Goal: Information Seeking & Learning: Find specific page/section

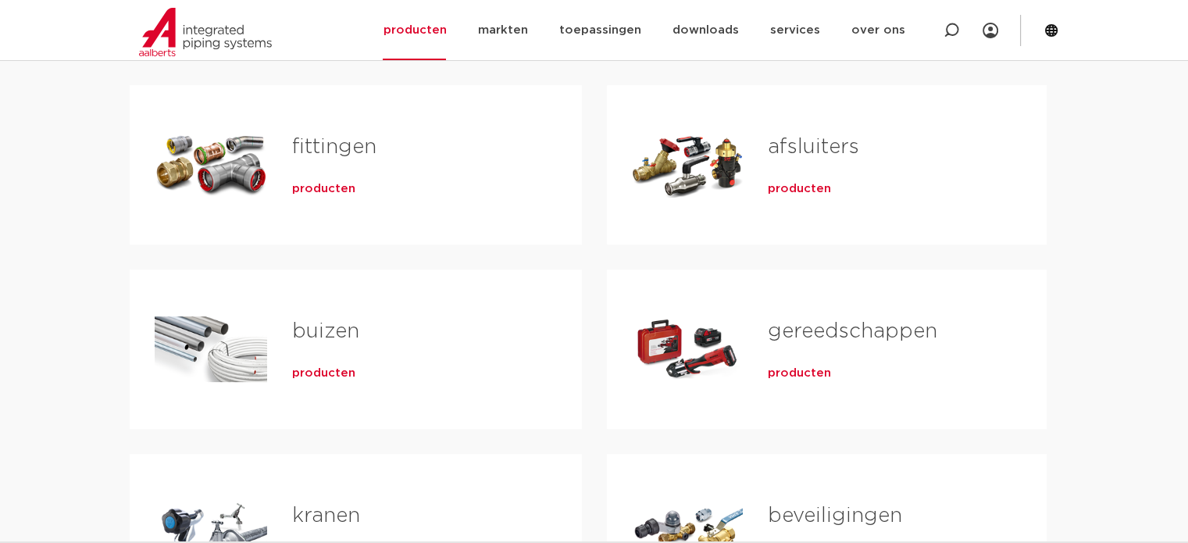
scroll to position [313, 0]
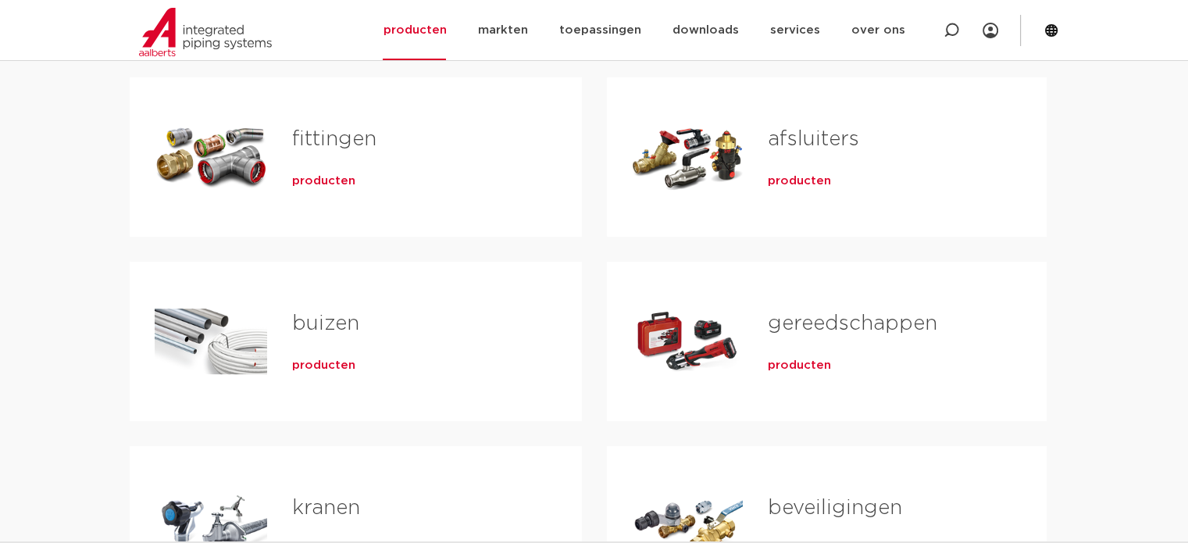
click at [318, 180] on span "producten" at bounding box center [323, 181] width 63 height 16
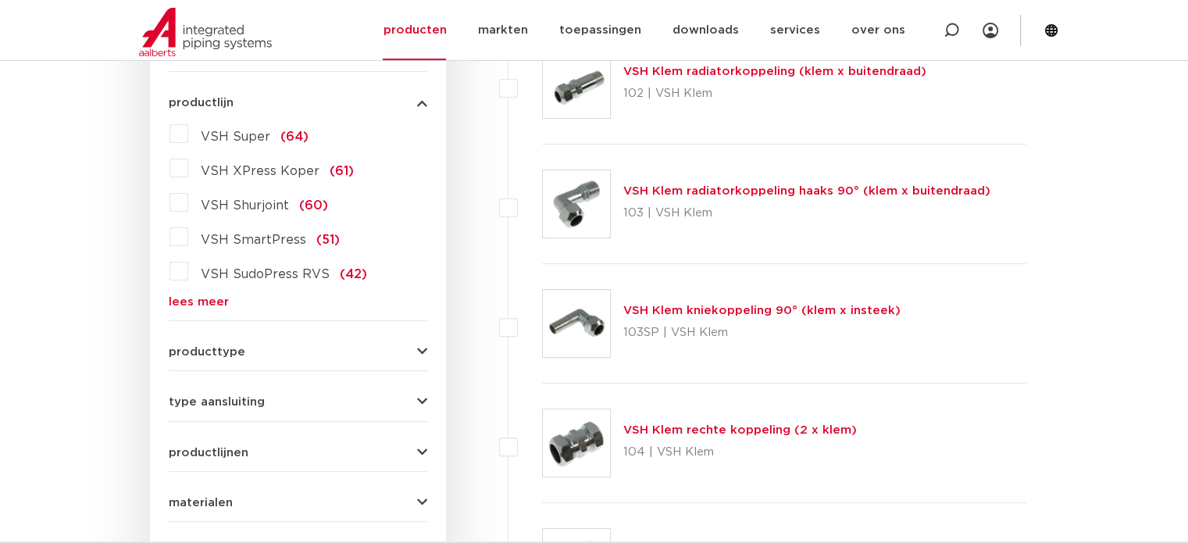
scroll to position [469, 0]
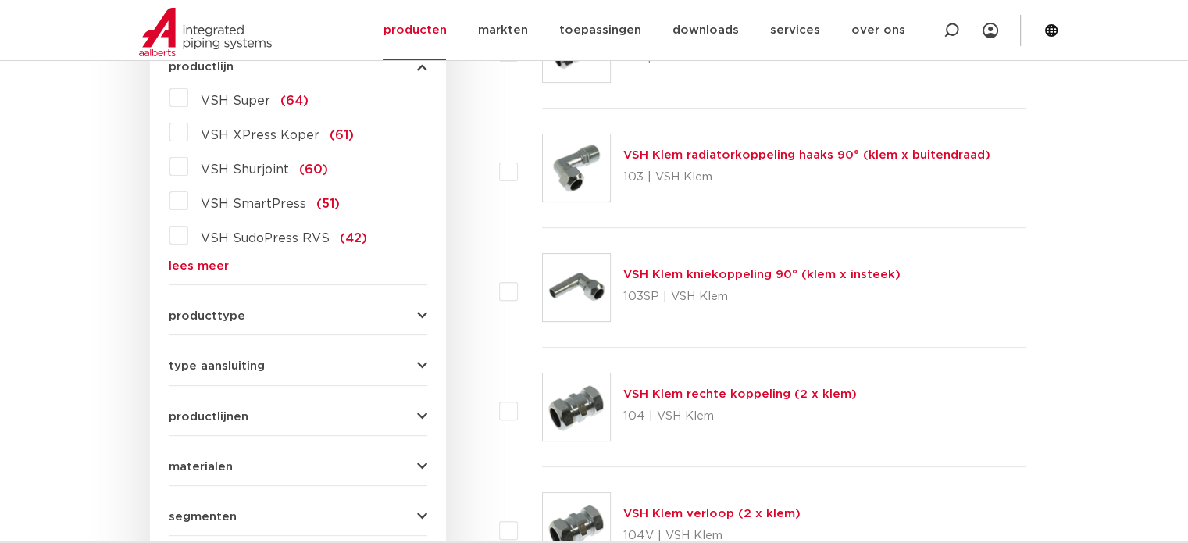
click at [224, 263] on link "lees meer" at bounding box center [298, 266] width 259 height 12
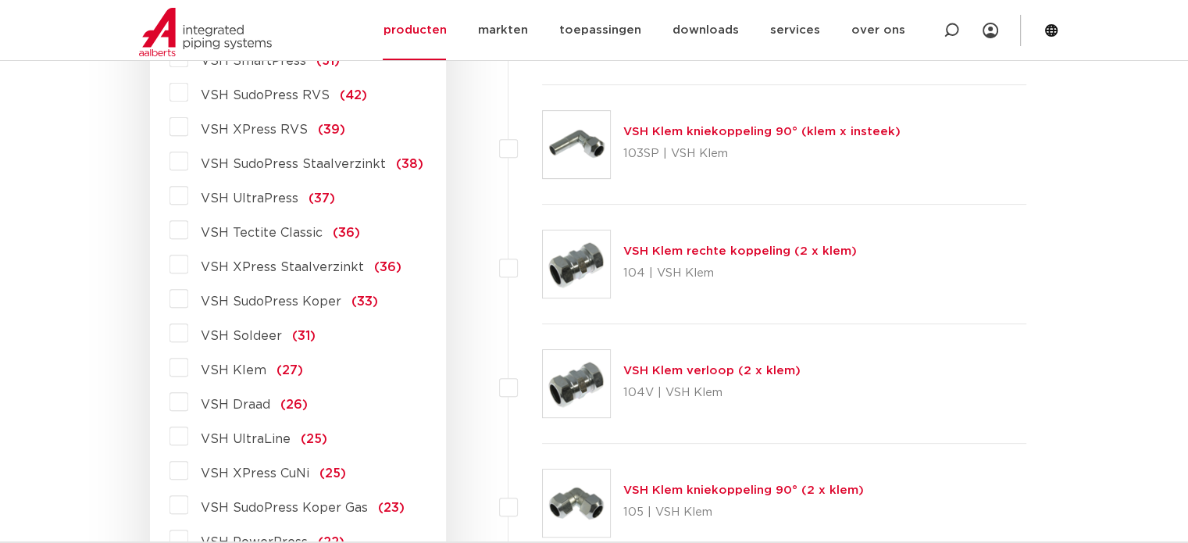
scroll to position [625, 0]
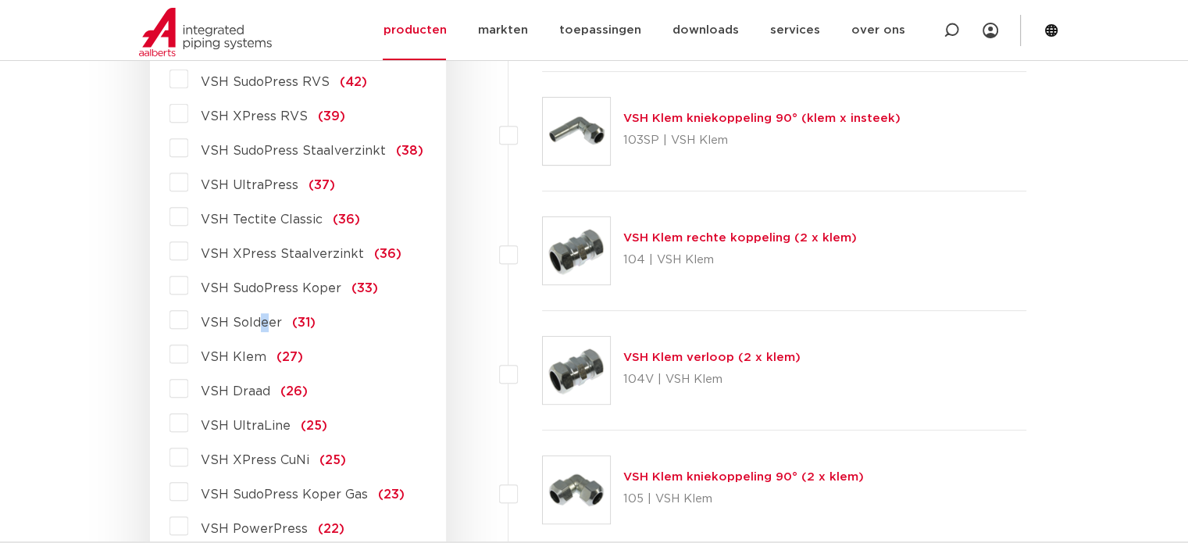
click at [263, 316] on span "VSH Soldeer" at bounding box center [241, 322] width 81 height 13
click at [188, 320] on label "VSH Soldeer (31)" at bounding box center [251, 319] width 127 height 25
click at [0, 0] on input "VSH Soldeer (31)" at bounding box center [0, 0] width 0 height 0
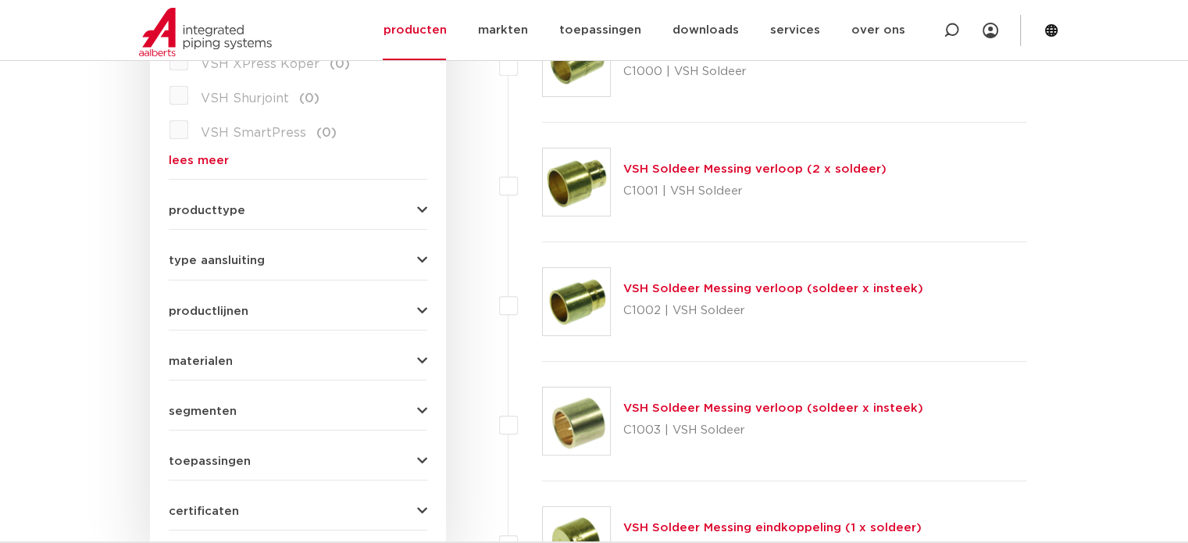
scroll to position [547, 0]
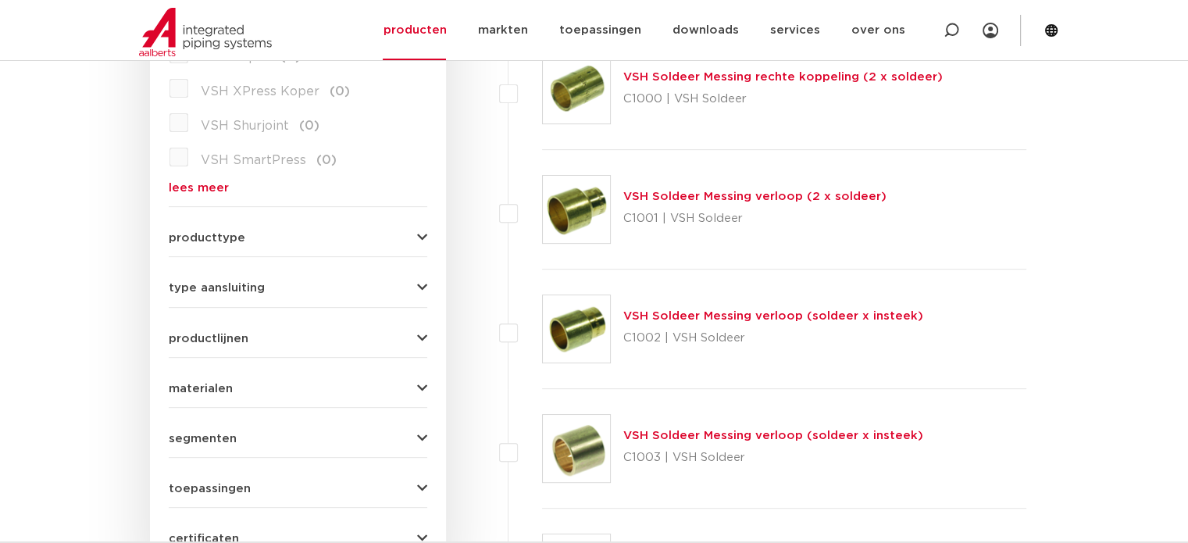
click at [225, 234] on span "producttype" at bounding box center [207, 238] width 77 height 12
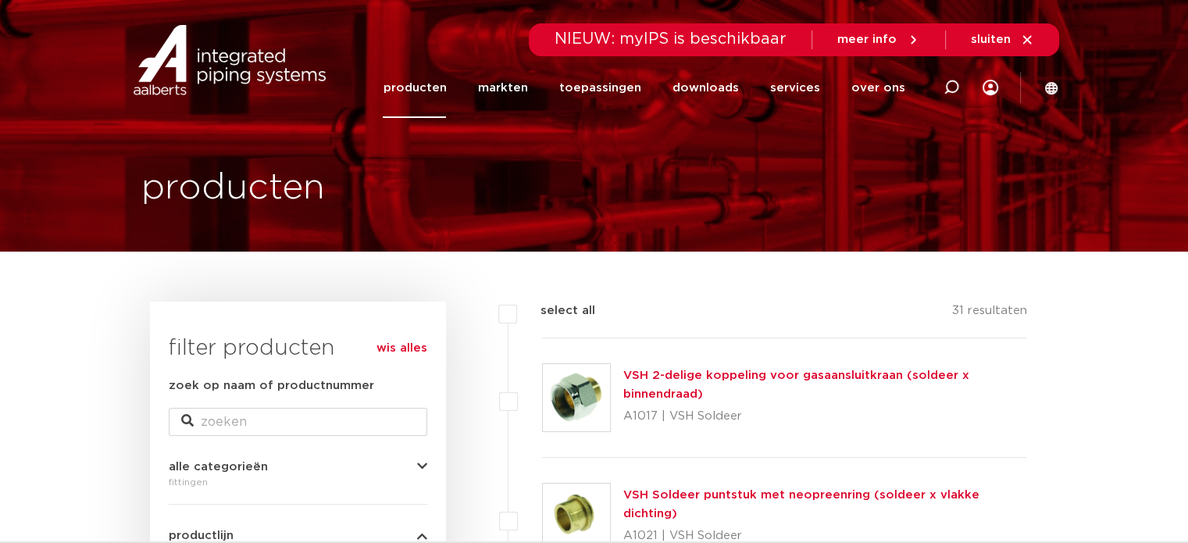
scroll to position [78, 0]
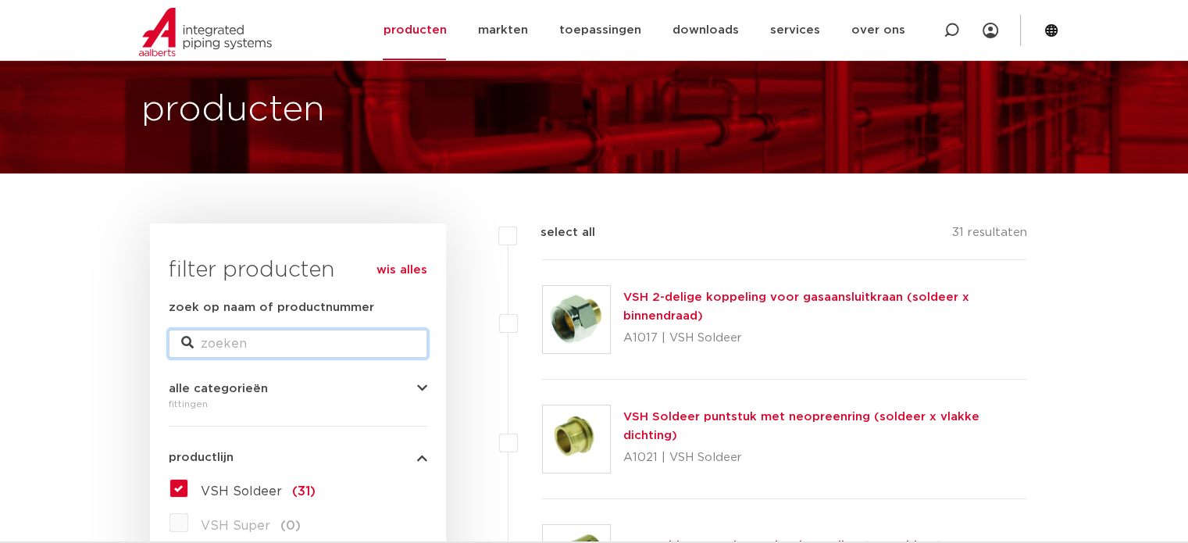
click at [332, 334] on input "zoek op naam of productnummer" at bounding box center [298, 344] width 259 height 28
type input "montageunit"
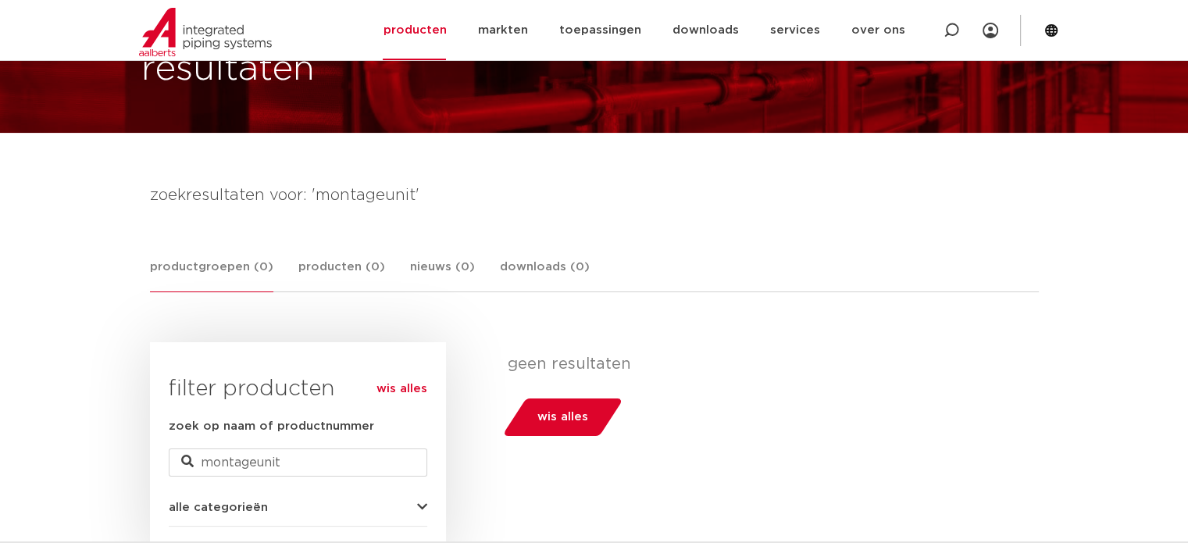
scroll to position [156, 0]
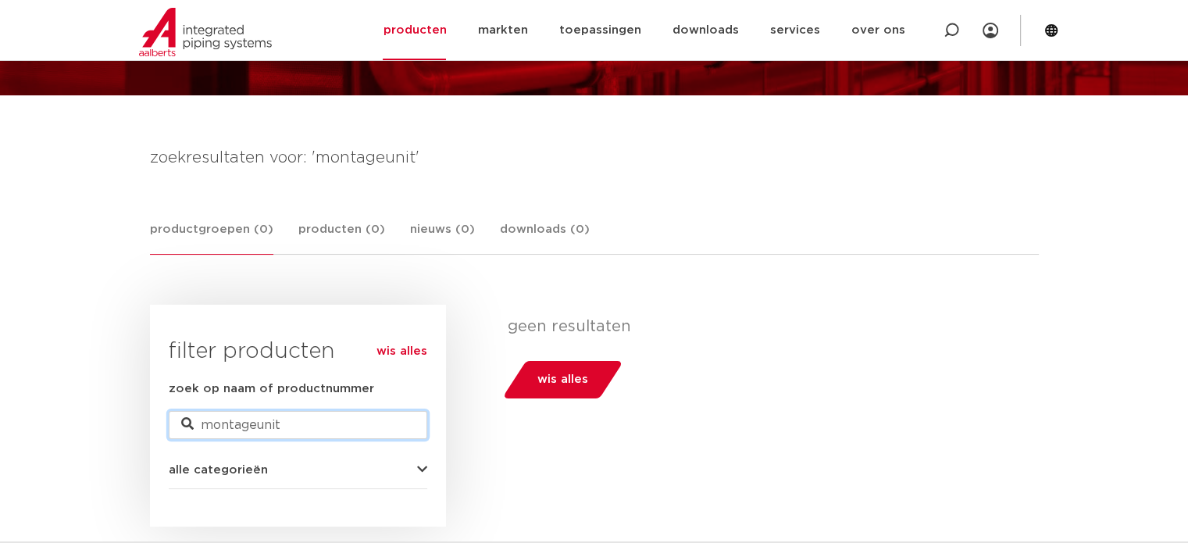
click at [288, 418] on input "montageunit" at bounding box center [298, 425] width 259 height 28
type input "dubbele muurplaat"
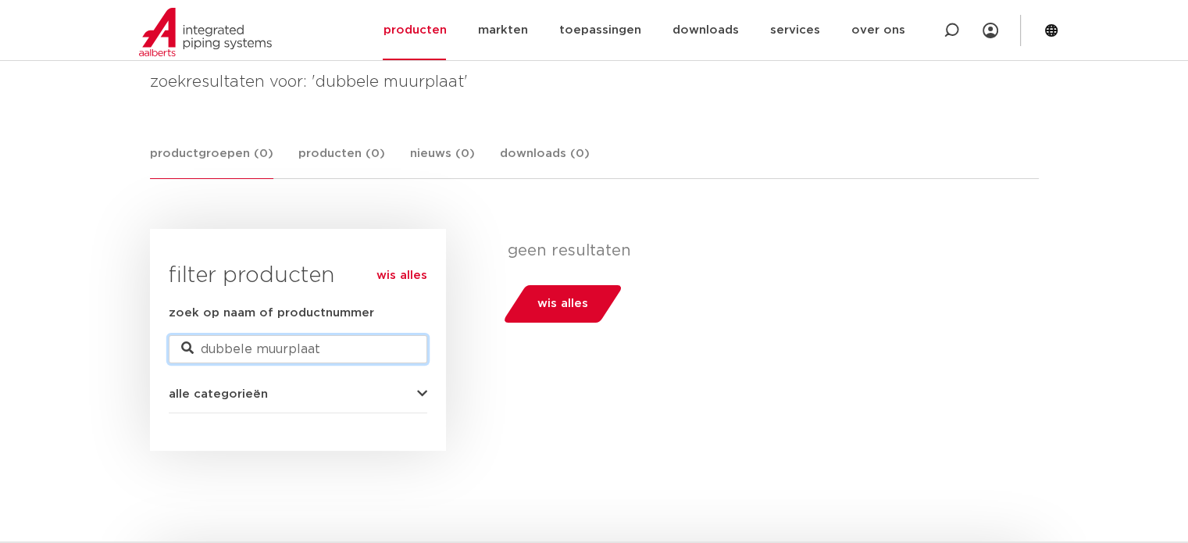
drag, startPoint x: 248, startPoint y: 348, endPoint x: 130, endPoint y: 337, distance: 118.5
type input "muurplaat"
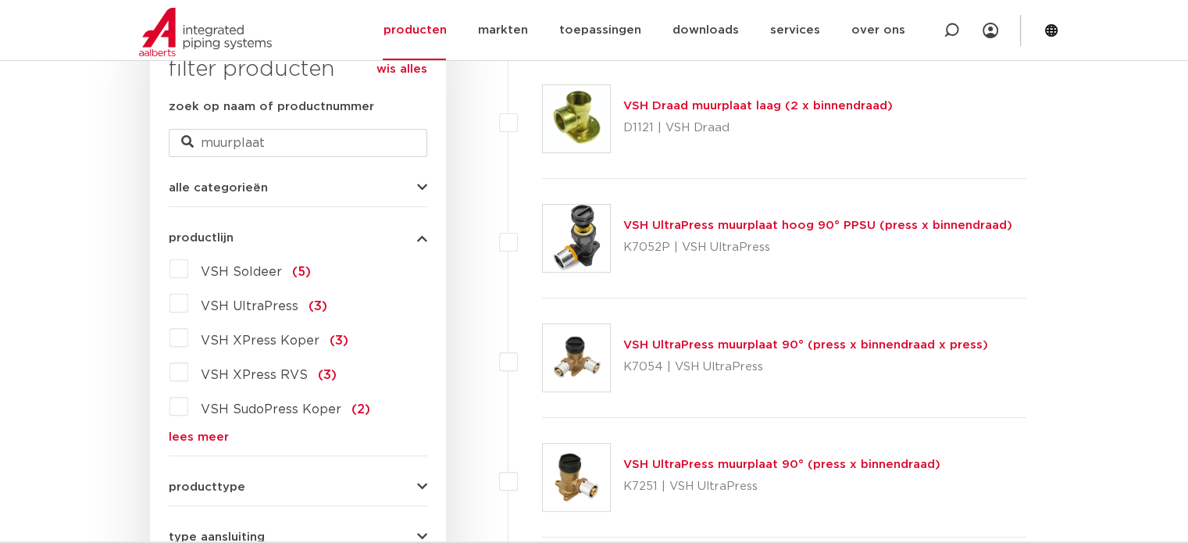
scroll to position [466, 0]
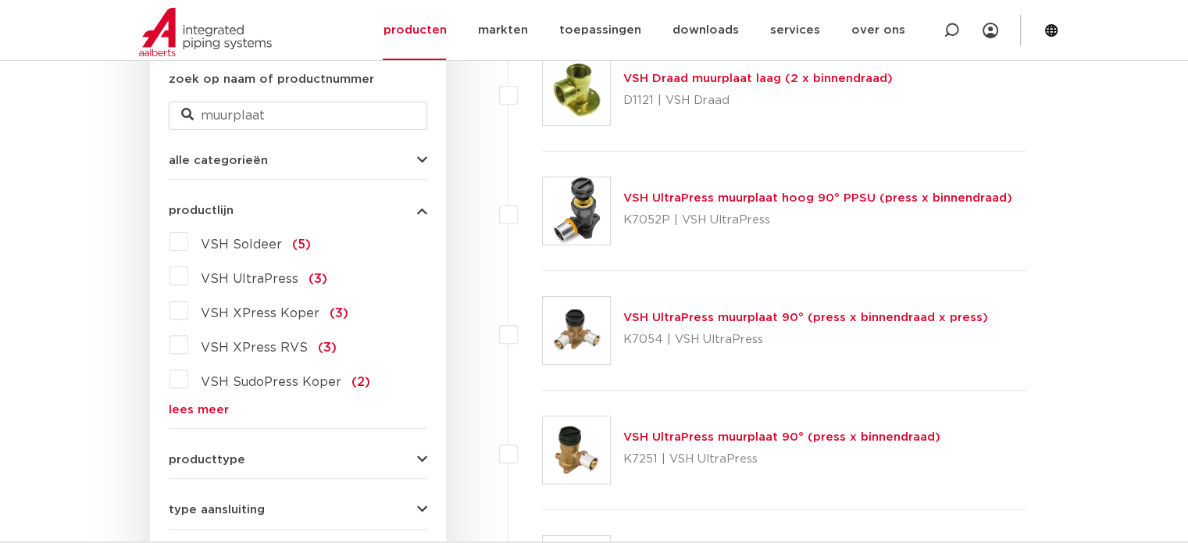
click at [190, 406] on link "lees meer" at bounding box center [298, 410] width 259 height 12
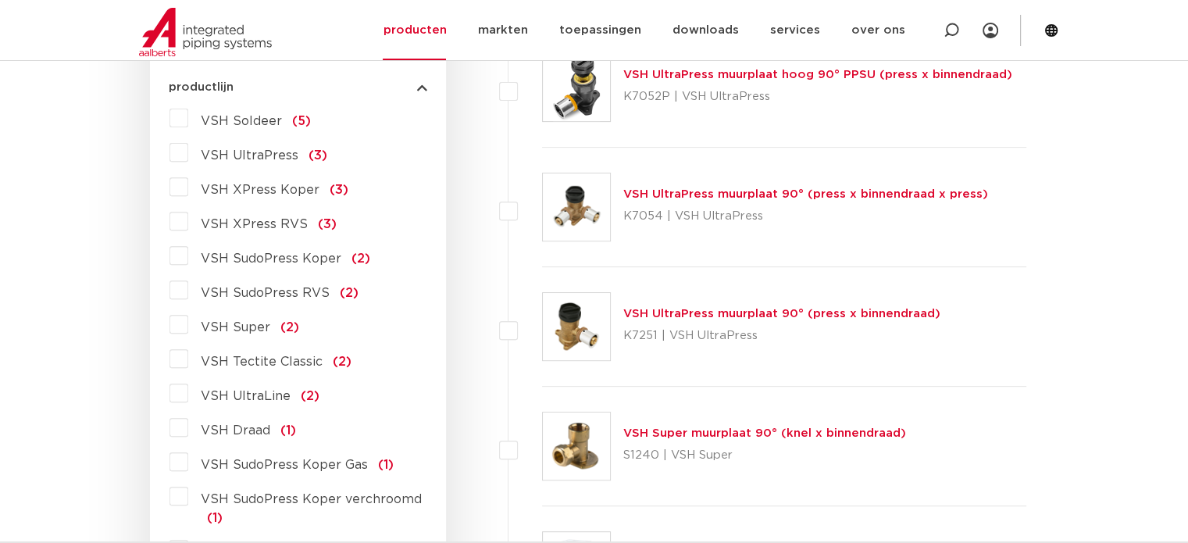
scroll to position [544, 0]
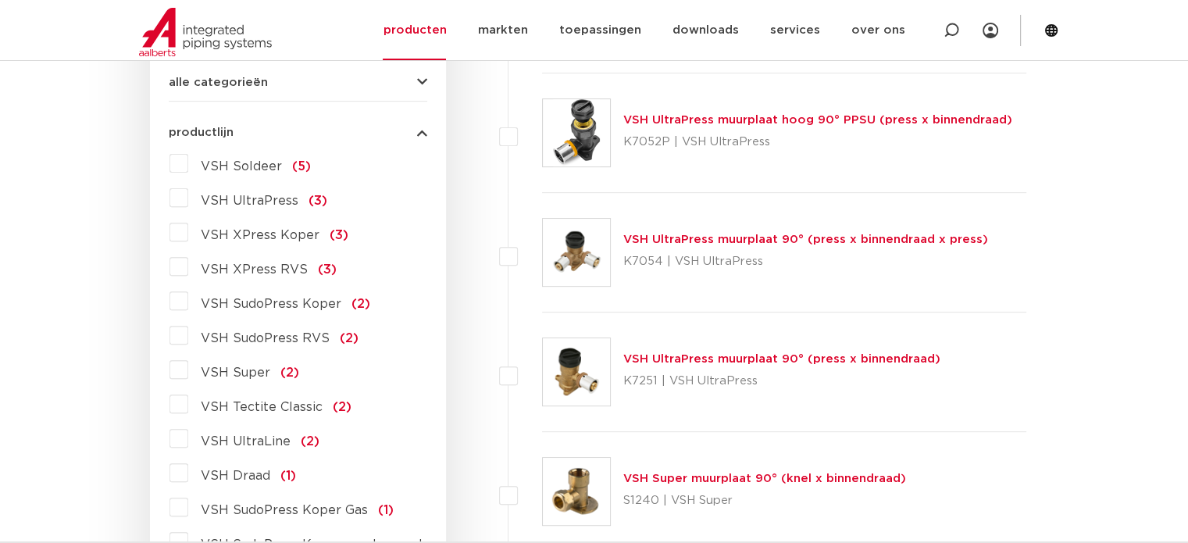
click at [230, 166] on span "VSH Soldeer" at bounding box center [241, 166] width 81 height 13
click at [0, 0] on input "VSH Soldeer (5)" at bounding box center [0, 0] width 0 height 0
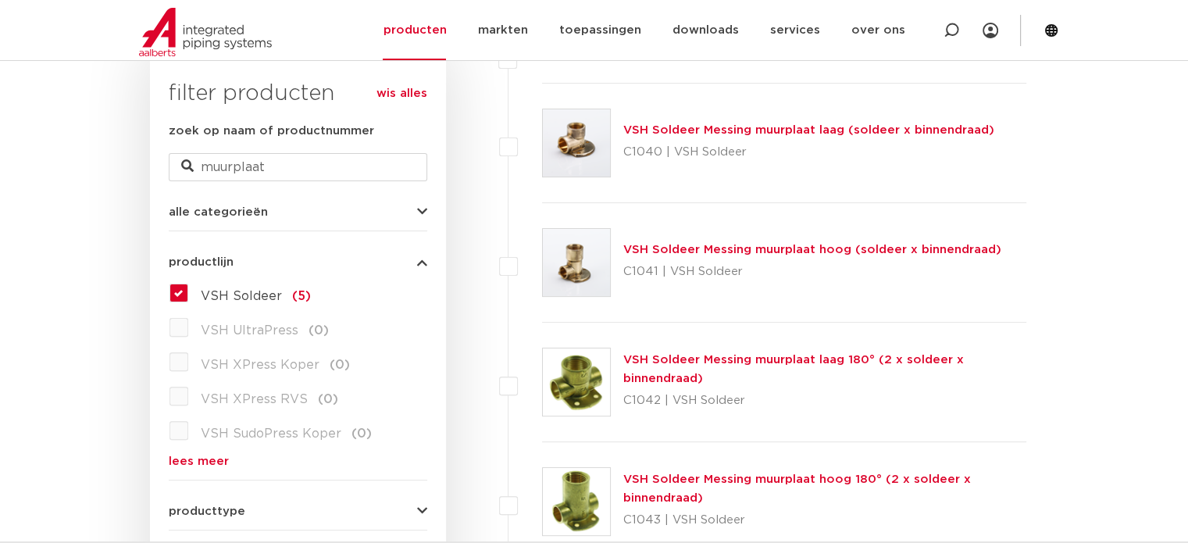
scroll to position [388, 0]
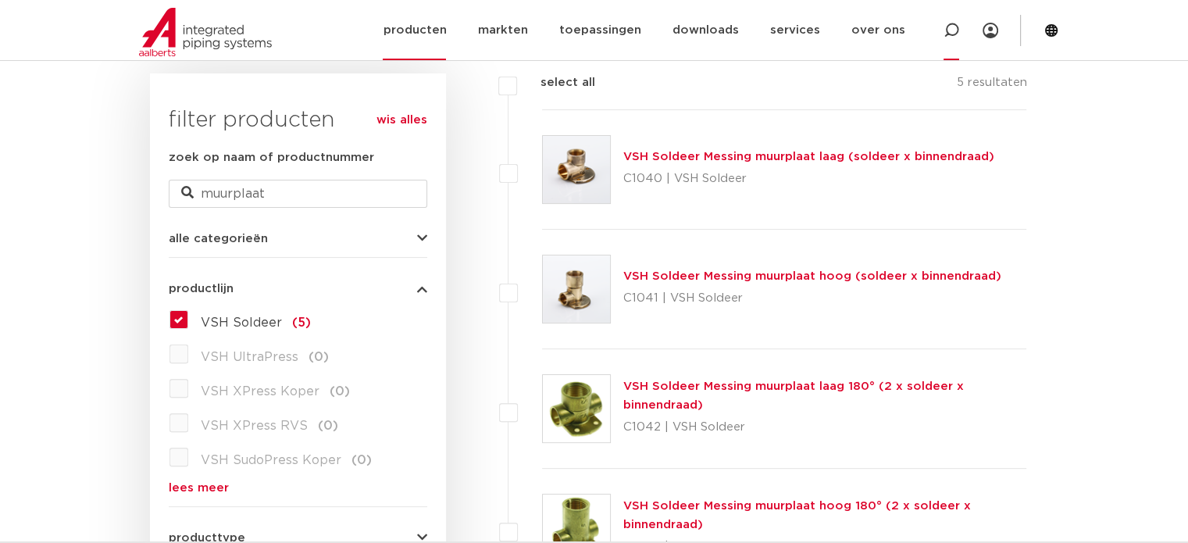
click at [948, 24] on icon at bounding box center [951, 30] width 19 height 19
type input "catalogus"
click button "Zoeken" at bounding box center [0, 0] width 0 height 0
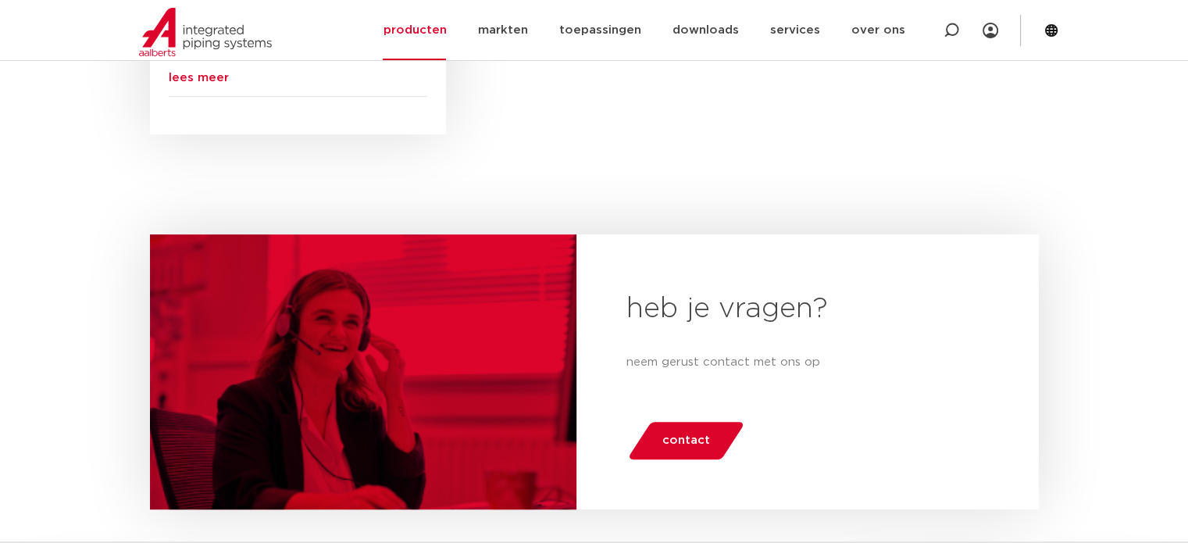
scroll to position [468, 0]
